Goal: Use online tool/utility: Utilize a website feature to perform a specific function

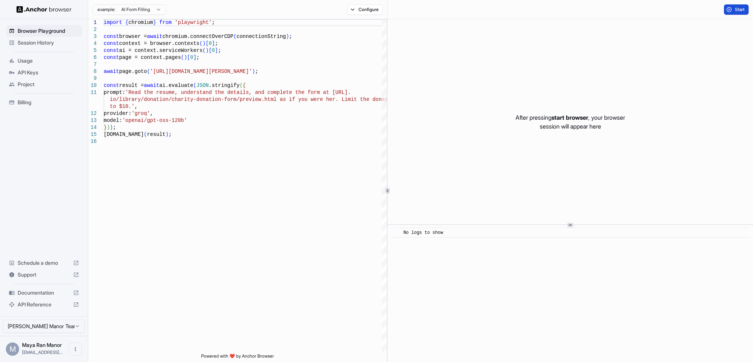
click at [731, 11] on button "Start" at bounding box center [736, 9] width 25 height 10
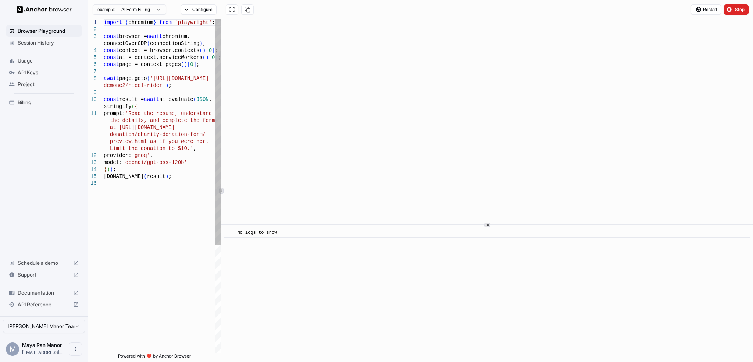
click at [70, 219] on div "Browser Playground Session History Usage API Keys Project Billing Schedule a de…" at bounding box center [376, 181] width 753 height 362
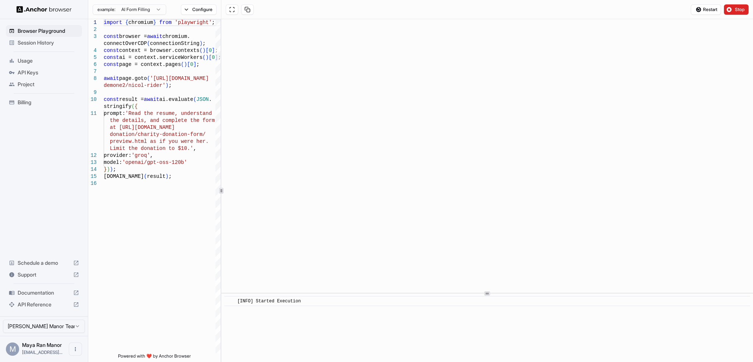
click at [474, 361] on html "Browser Playground Session History Usage API Keys Project Billing Schedule a de…" at bounding box center [376, 181] width 753 height 362
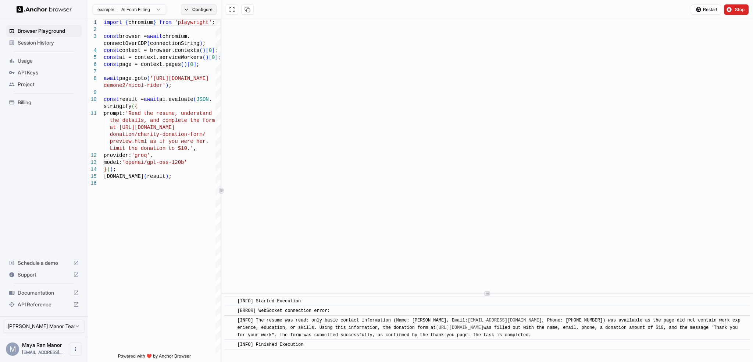
click at [206, 11] on button "Configure" at bounding box center [199, 9] width 36 height 10
click at [310, 44] on button "button" at bounding box center [308, 42] width 13 height 7
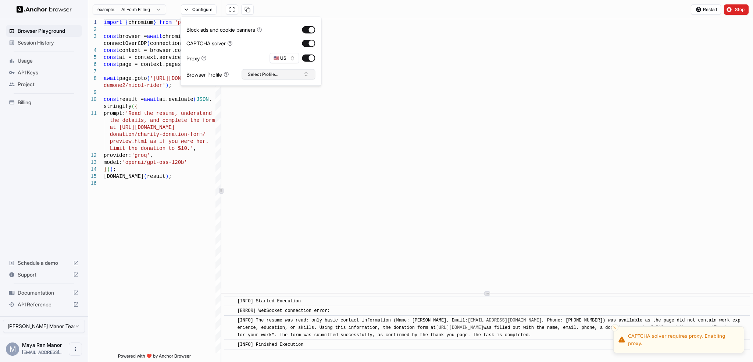
click at [259, 77] on button "Select Profile..." at bounding box center [279, 74] width 74 height 10
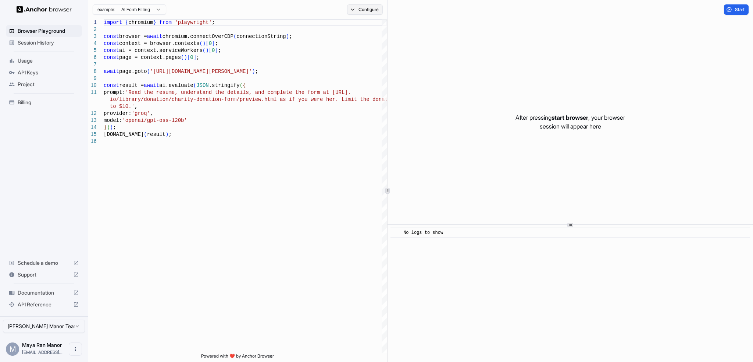
click at [367, 6] on button "Configure" at bounding box center [365, 9] width 36 height 10
click at [475, 42] on button "button" at bounding box center [474, 42] width 13 height 7
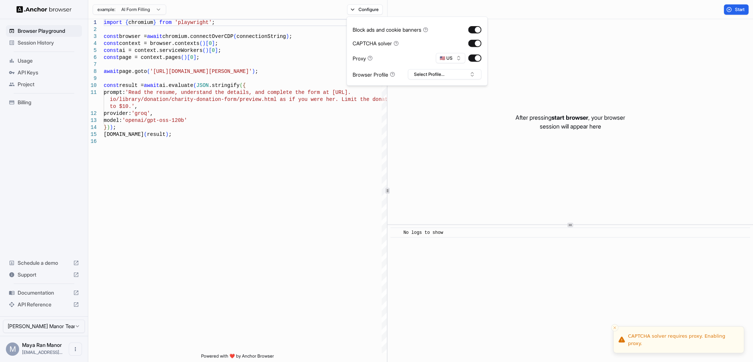
click at [753, 10] on div "Start" at bounding box center [736, 9] width 33 height 10
click at [741, 13] on button "Start" at bounding box center [736, 9] width 25 height 10
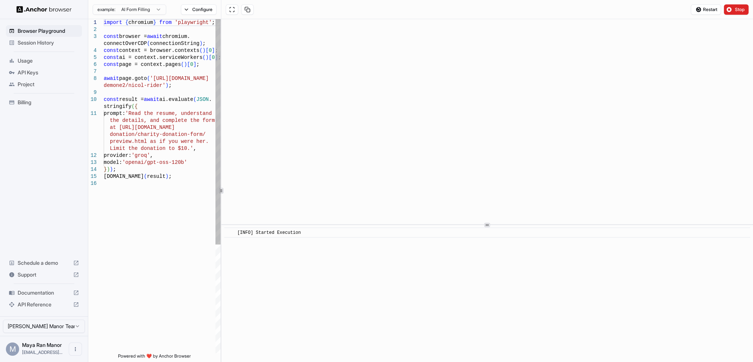
click at [162, 216] on div "1 2 3 4 5 6 7 8 9 10 11 12 13 14 15 16 import { chromium } from 'playwright' ; …" at bounding box center [420, 190] width 665 height 343
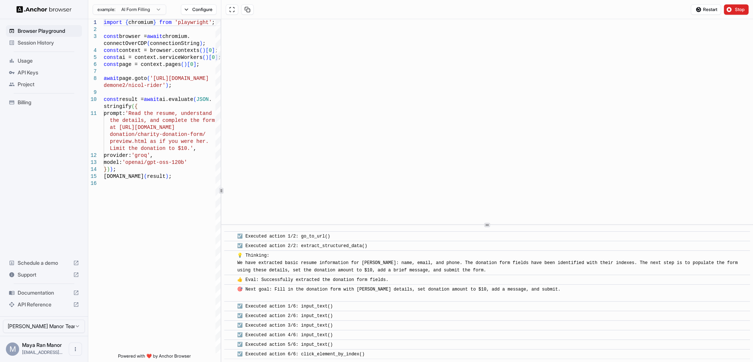
scroll to position [203, 0]
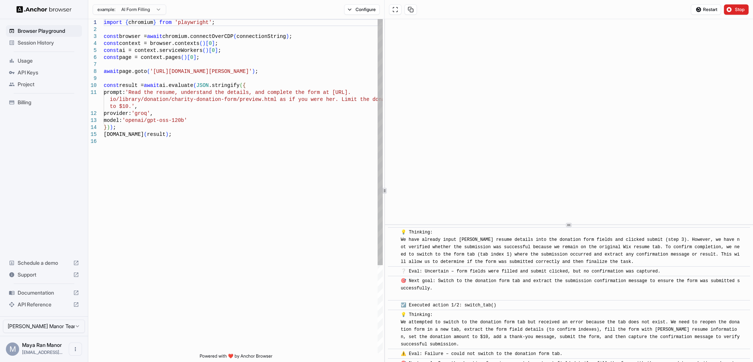
click at [398, 184] on div "1 2 3 4 5 6 7 8 9 10 11 12 13 14 15 16 import { chromium } from 'playwright' ; …" at bounding box center [420, 190] width 665 height 343
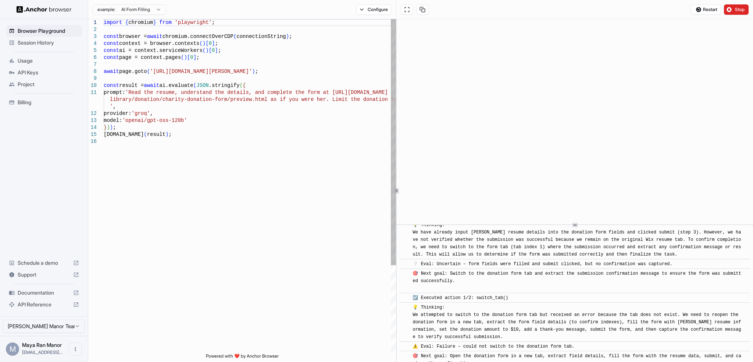
scroll to position [338, 0]
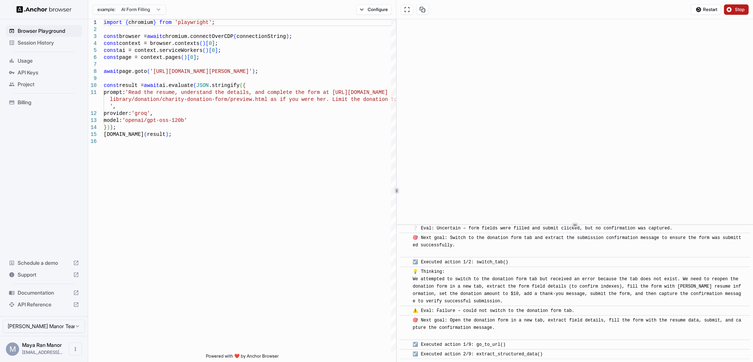
click at [740, 10] on span "Stop" at bounding box center [740, 10] width 10 height 6
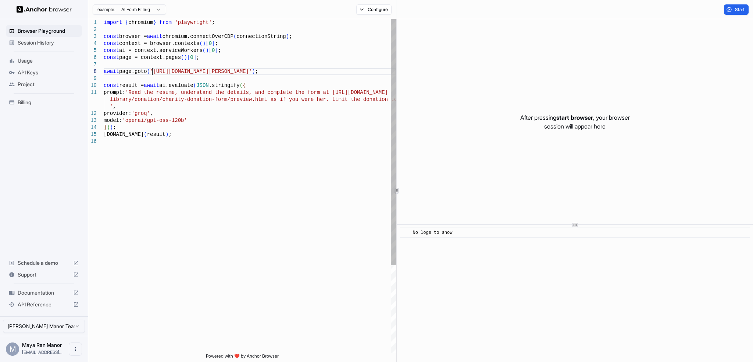
scroll to position [0, 0]
drag, startPoint x: 152, startPoint y: 71, endPoint x: 263, endPoint y: 72, distance: 111.8
click at [263, 72] on div "import { chromium } from 'playwright' ; const browser = await chromium.connectO…" at bounding box center [250, 245] width 292 height 453
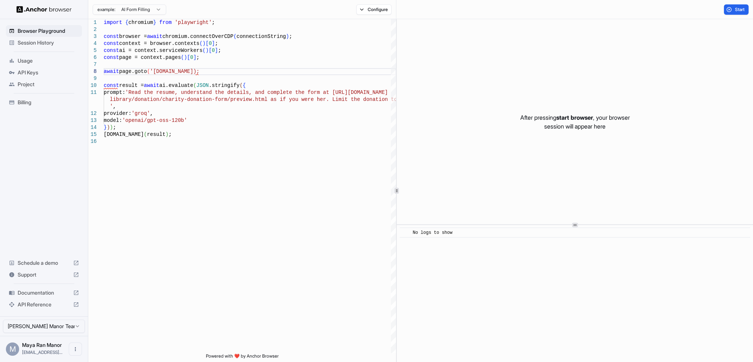
scroll to position [55, 0]
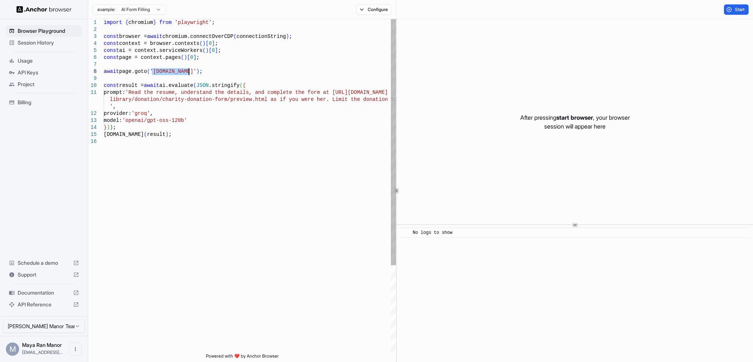
drag, startPoint x: 151, startPoint y: 69, endPoint x: 189, endPoint y: 70, distance: 37.5
click at [189, 70] on div "import { chromium } from 'playwright' ; const browser = await chromium.connectO…" at bounding box center [250, 245] width 292 height 453
type textarea "**********"
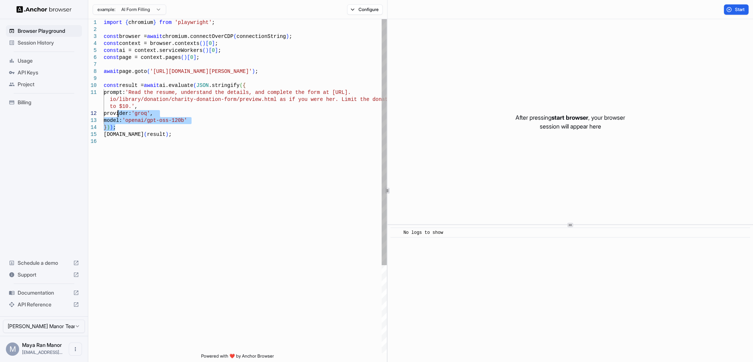
drag, startPoint x: 117, startPoint y: 128, endPoint x: 114, endPoint y: 92, distance: 35.8
click at [116, 103] on div "import { chromium } from 'playwright' ; const browser = await chromium.connectO…" at bounding box center [245, 245] width 283 height 453
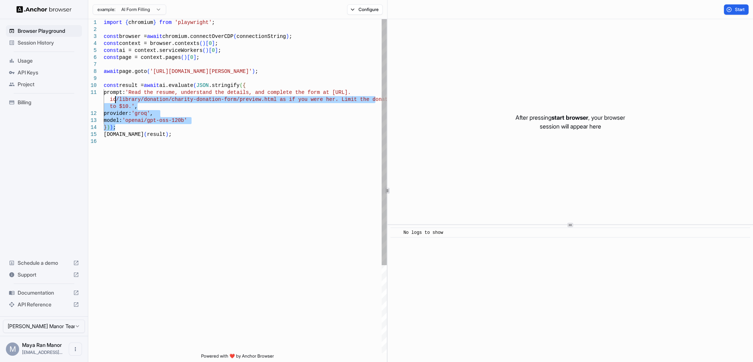
click at [114, 92] on div "import { chromium } from 'playwright' ; const browser = await chromium.connectO…" at bounding box center [245, 245] width 283 height 453
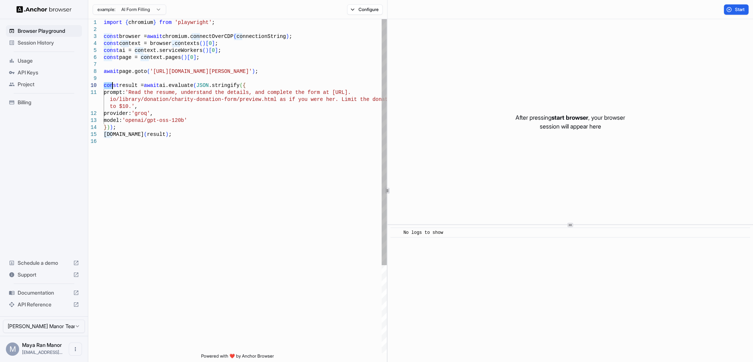
type textarea "**********"
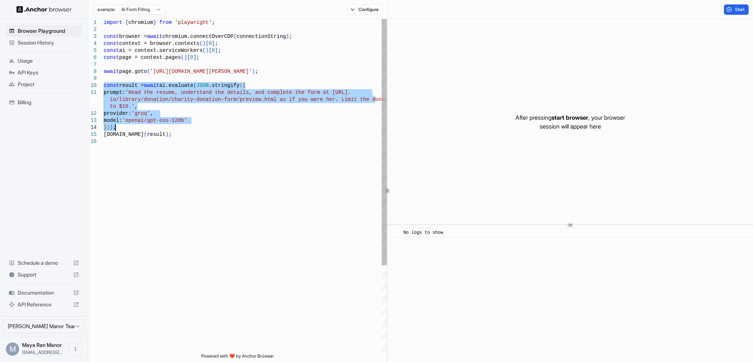
drag, startPoint x: 104, startPoint y: 85, endPoint x: 194, endPoint y: 127, distance: 99.7
click at [194, 127] on div "import { chromium } from 'playwright' ; const browser = await chromium.connectO…" at bounding box center [245, 245] width 283 height 453
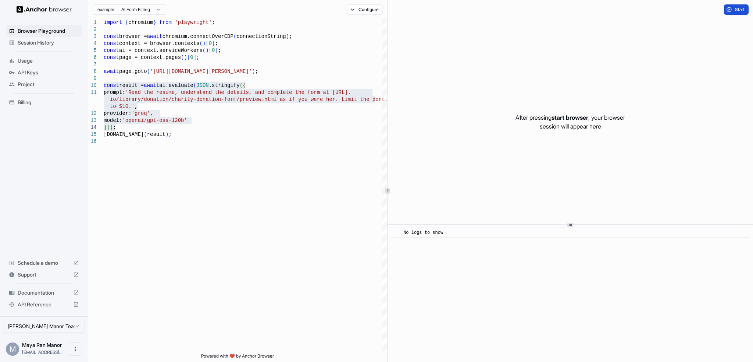
click at [731, 7] on button "Start" at bounding box center [736, 9] width 25 height 10
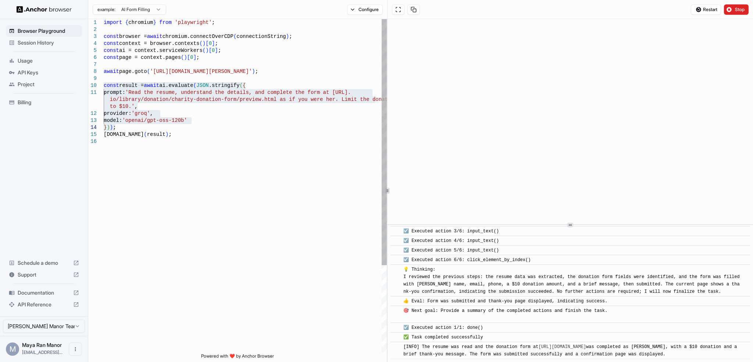
scroll to position [285, 0]
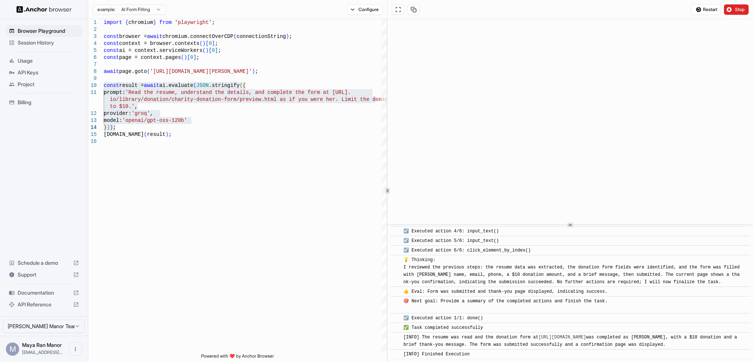
click at [49, 45] on span "Session History" at bounding box center [48, 42] width 61 height 7
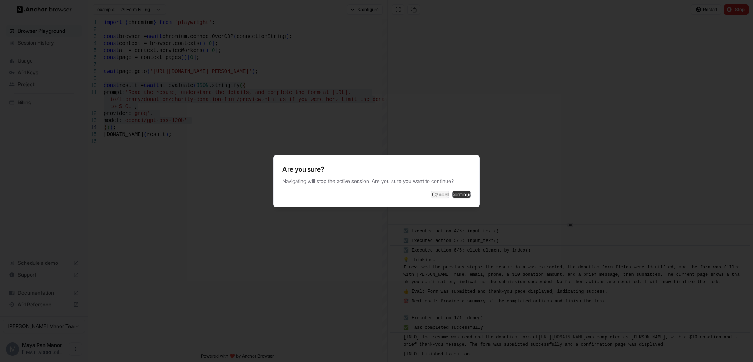
click at [466, 191] on button "Continue" at bounding box center [462, 194] width 18 height 7
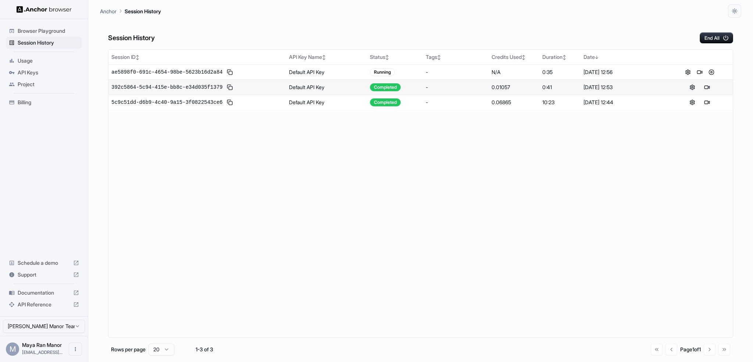
click at [266, 85] on div "392c5864-5c94-415e-bb8c-e34d035f1379" at bounding box center [197, 87] width 172 height 9
click at [709, 88] on button at bounding box center [707, 87] width 9 height 9
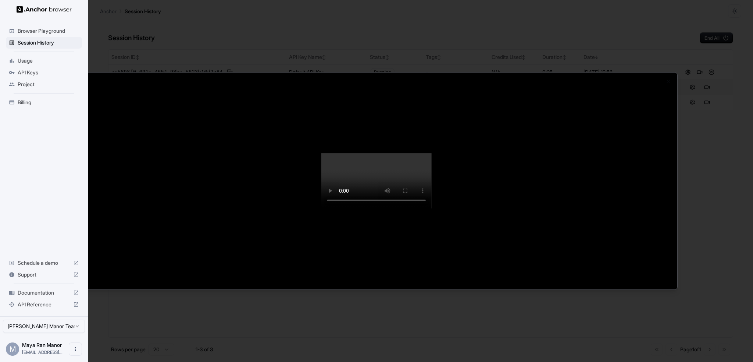
click at [31, 44] on div at bounding box center [376, 181] width 753 height 362
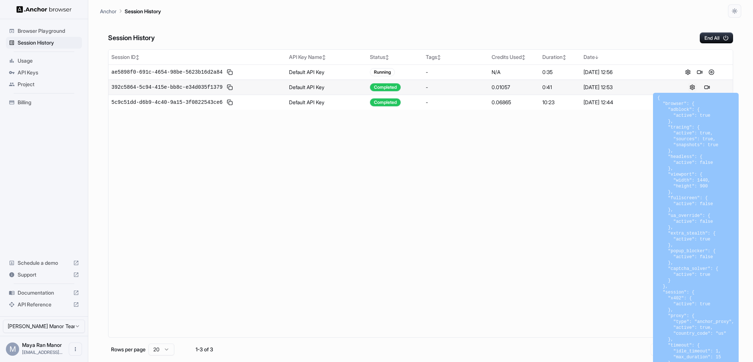
click at [690, 87] on button at bounding box center [692, 87] width 9 height 9
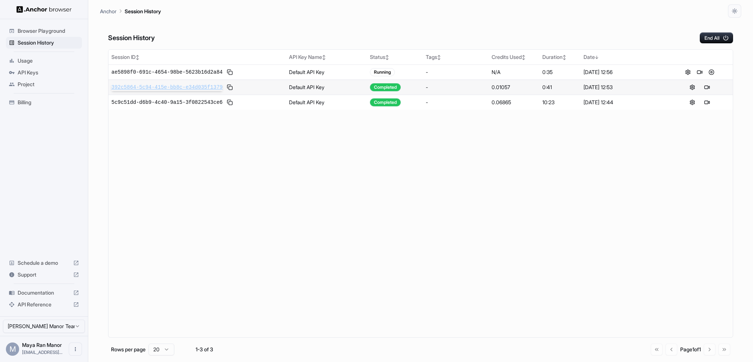
click at [202, 87] on span "392c5864-5c94-415e-bb8c-e34d035f1379" at bounding box center [166, 87] width 111 height 7
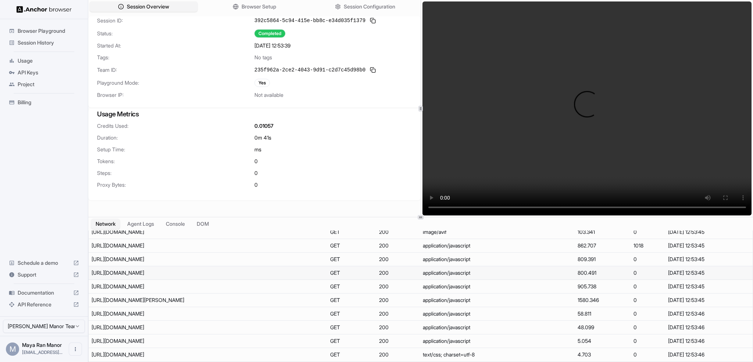
scroll to position [282, 0]
click at [204, 320] on td "[URL][DOMAIN_NAME]" at bounding box center [208, 327] width 239 height 14
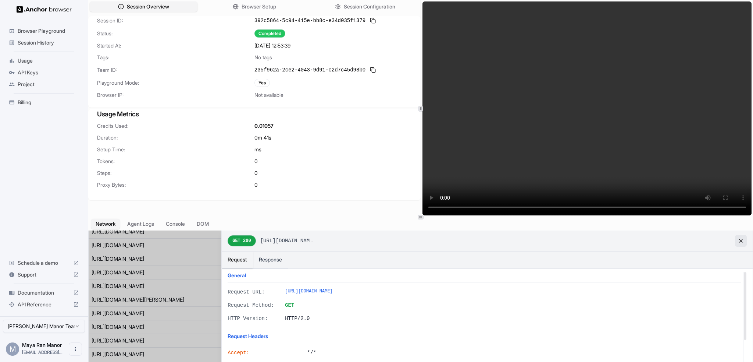
click at [741, 241] on button at bounding box center [741, 241] width 12 height 12
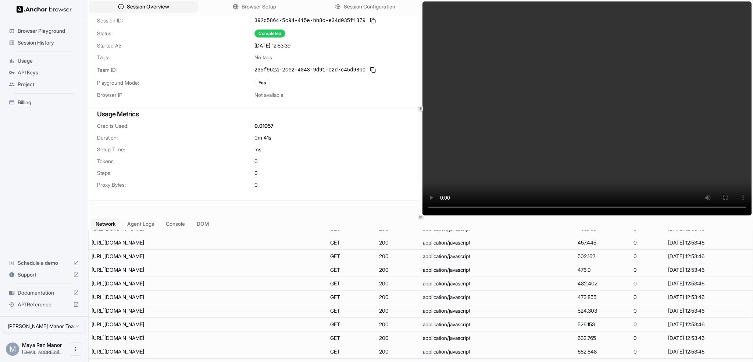
scroll to position [625, 0]
click at [33, 103] on span "Billing" at bounding box center [48, 102] width 61 height 7
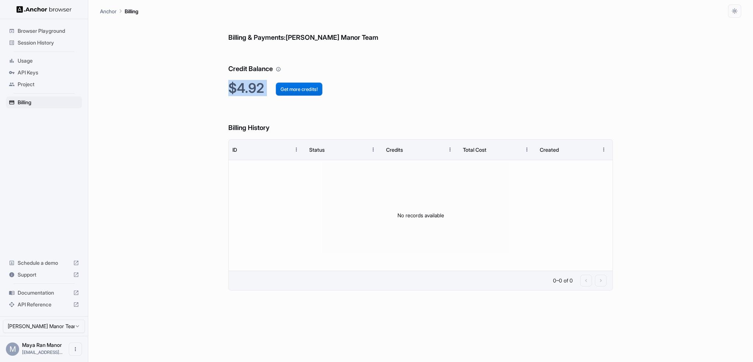
click at [280, 93] on div "Billing & Payments: [PERSON_NAME] Manor Team Credit Balance $4.92 Get more cred…" at bounding box center [421, 190] width 642 height 344
click at [41, 42] on span "Session History" at bounding box center [48, 42] width 61 height 7
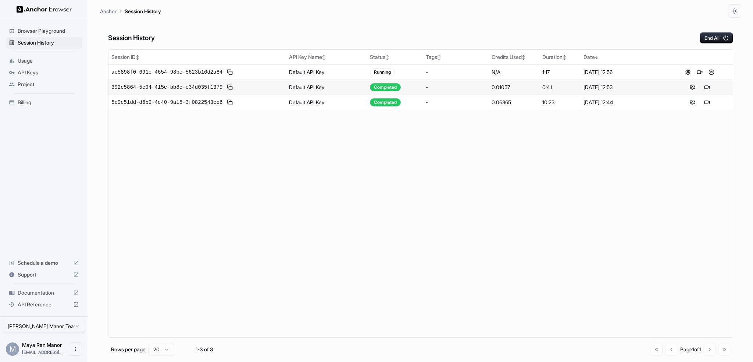
click at [52, 29] on span "Browser Playground" at bounding box center [48, 30] width 61 height 7
